Goal: Navigation & Orientation: Find specific page/section

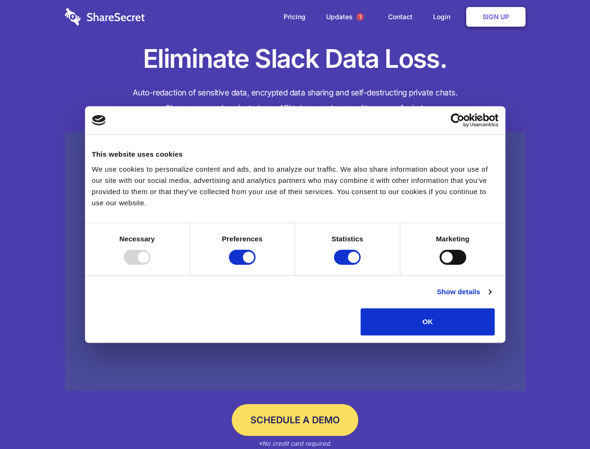
click at [151, 265] on div at bounding box center [137, 257] width 27 height 15
click at [256, 265] on input "Preferences" at bounding box center [242, 257] width 27 height 15
checkbox input "false"
click at [349, 265] on input "Statistics" at bounding box center [347, 257] width 27 height 15
checkbox input "false"
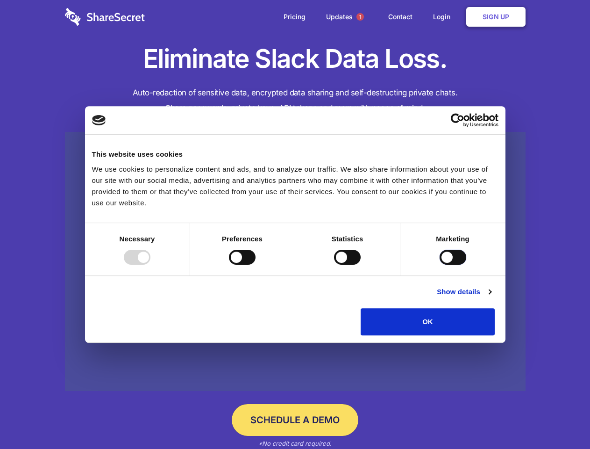
click at [440, 265] on input "Marketing" at bounding box center [453, 257] width 27 height 15
checkbox input "true"
click at [491, 297] on link "Show details" at bounding box center [464, 291] width 54 height 11
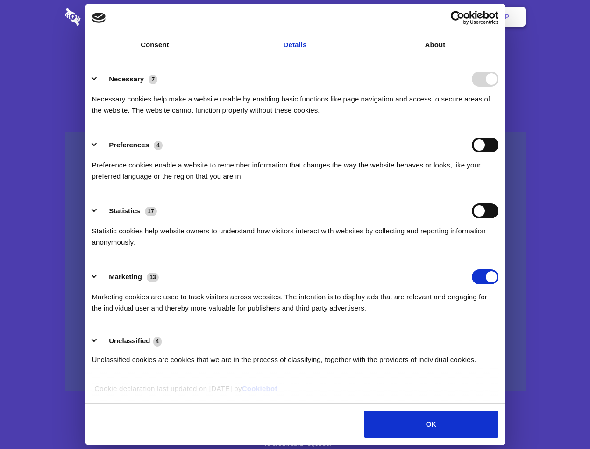
click at [499, 127] on li "Necessary 7 Necessary cookies help make a website usable by enabling basic func…" at bounding box center [295, 94] width 407 height 66
click at [360, 17] on span "1" at bounding box center [360, 16] width 7 height 7
